Goal: Information Seeking & Learning: Learn about a topic

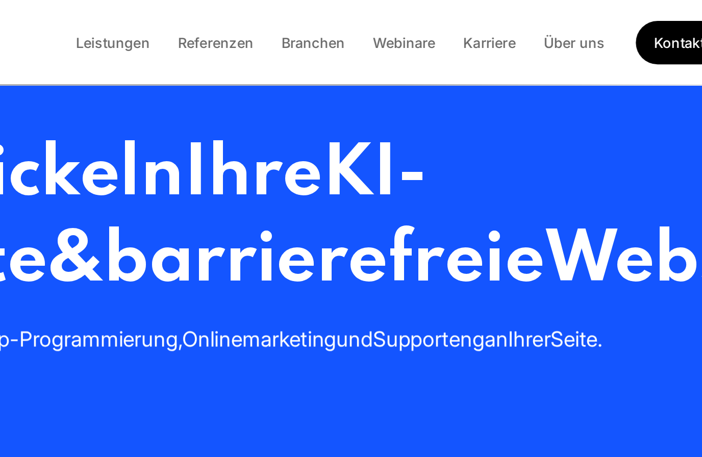
click at [493, 25] on link "Karriere" at bounding box center [516, 25] width 47 height 10
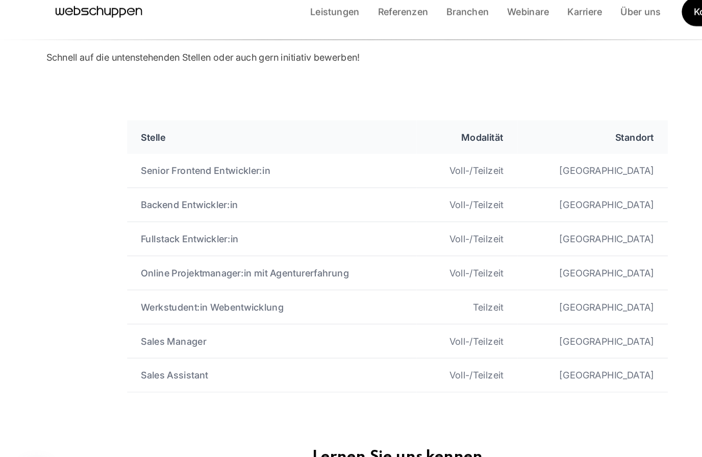
scroll to position [521, 0]
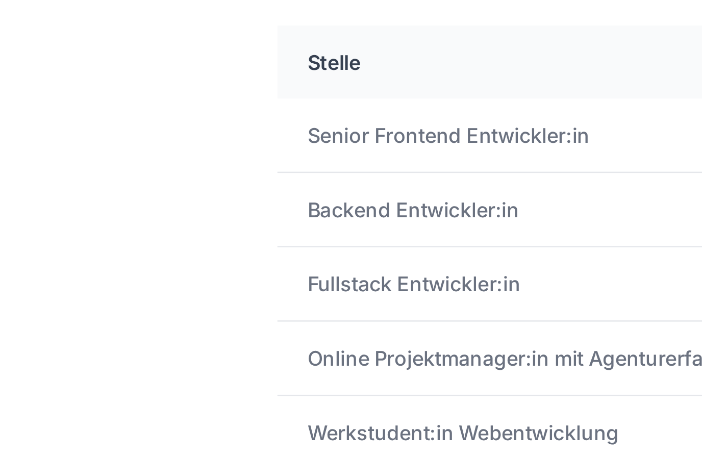
click at [185, 174] on td "Backend Entwickler:in" at bounding box center [240, 189] width 256 height 30
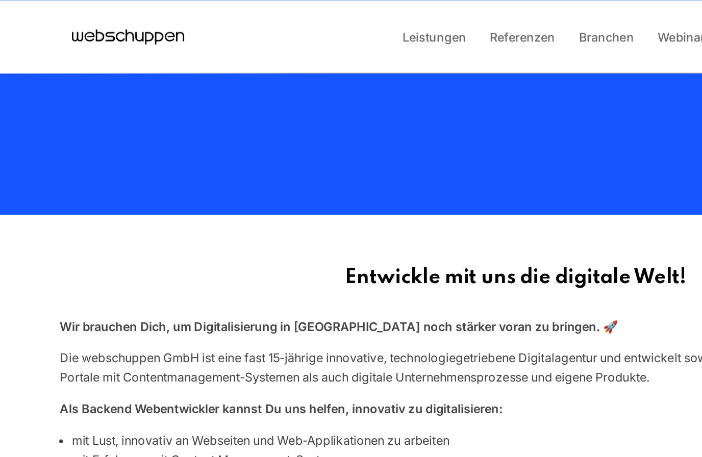
scroll to position [206, 0]
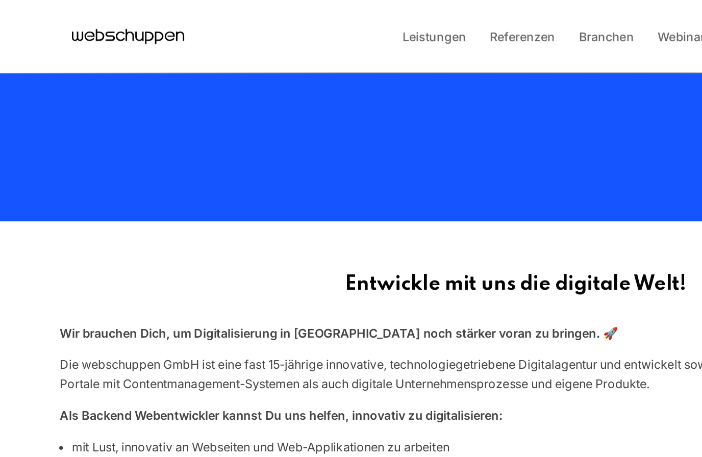
click at [298, 26] on link "Leistungen" at bounding box center [296, 25] width 60 height 10
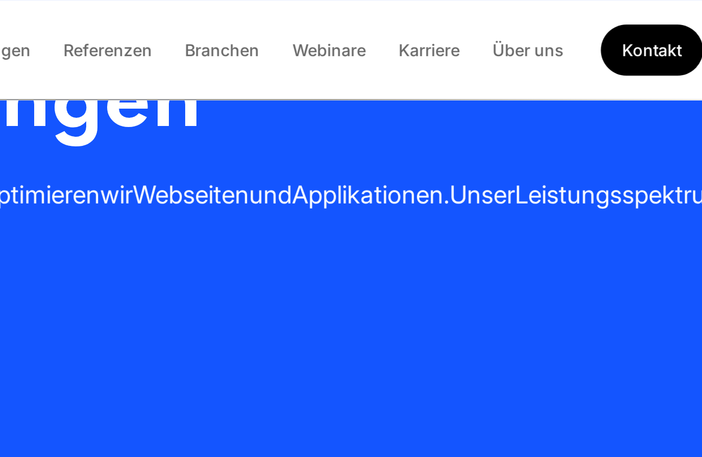
scroll to position [0, 0]
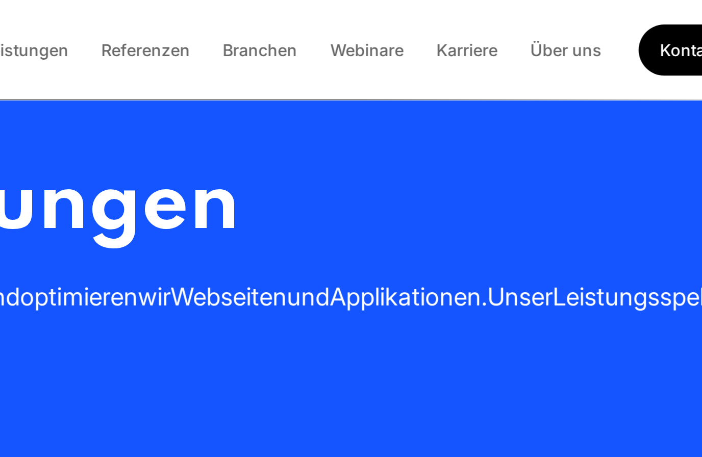
click at [493, 27] on link "Karriere" at bounding box center [516, 25] width 47 height 10
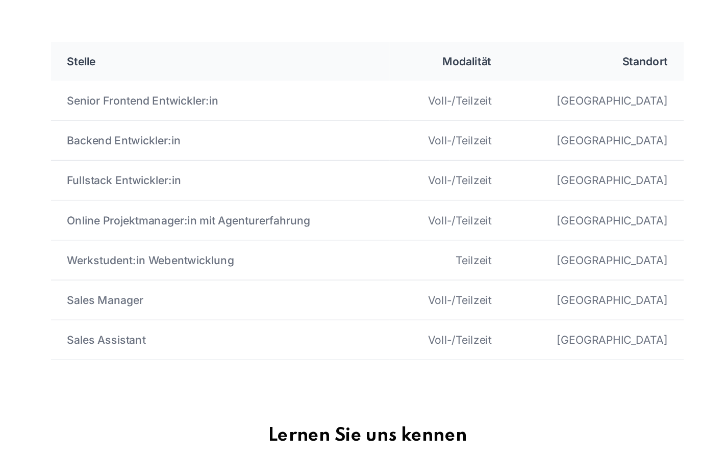
scroll to position [511, 0]
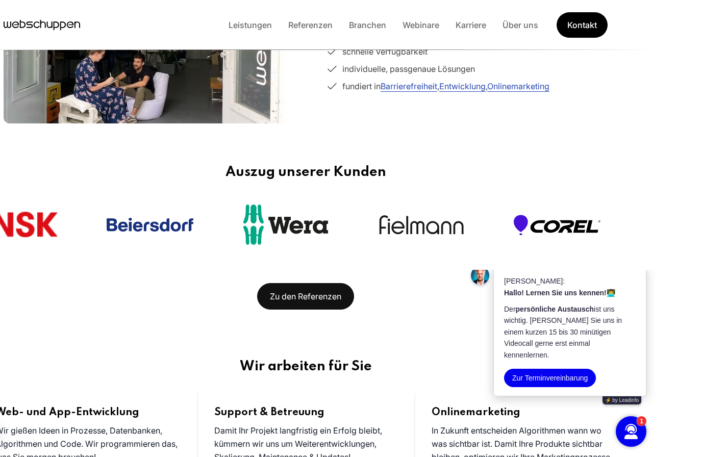
scroll to position [451, 0]
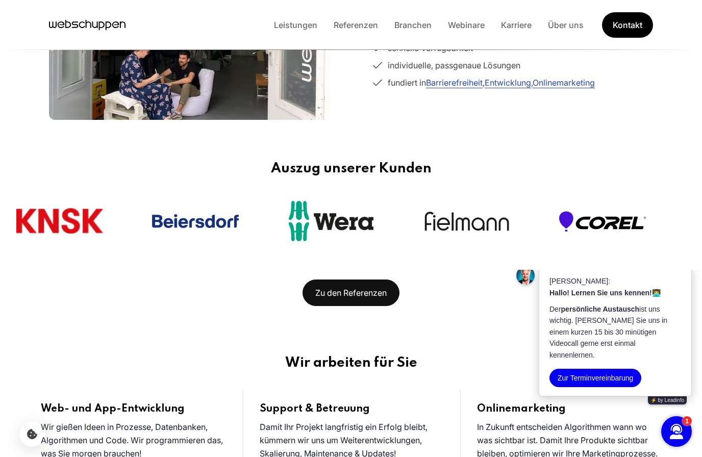
click at [678, 262] on button "button" at bounding box center [683, 254] width 16 height 16
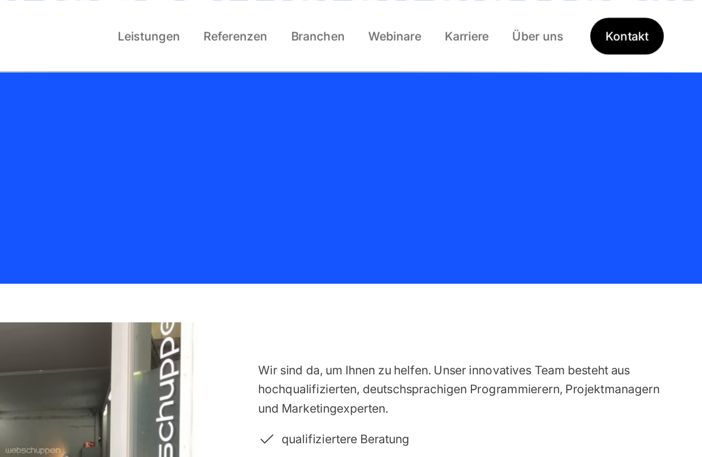
scroll to position [160, 0]
click at [493, 26] on link "Karriere" at bounding box center [516, 25] width 47 height 10
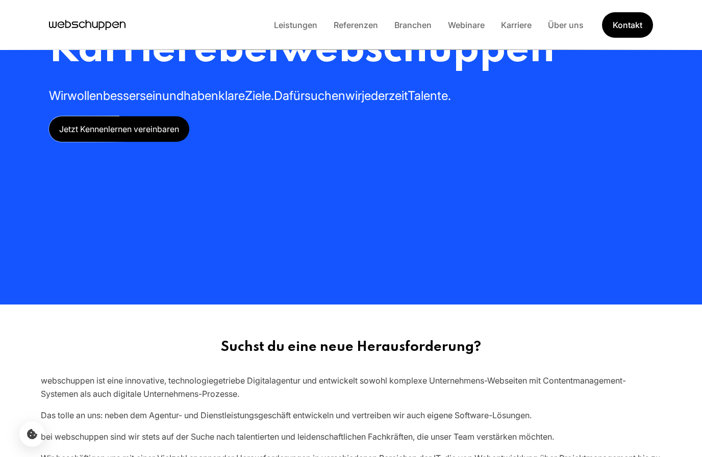
scroll to position [0, 0]
